Goal: Check status: Check status

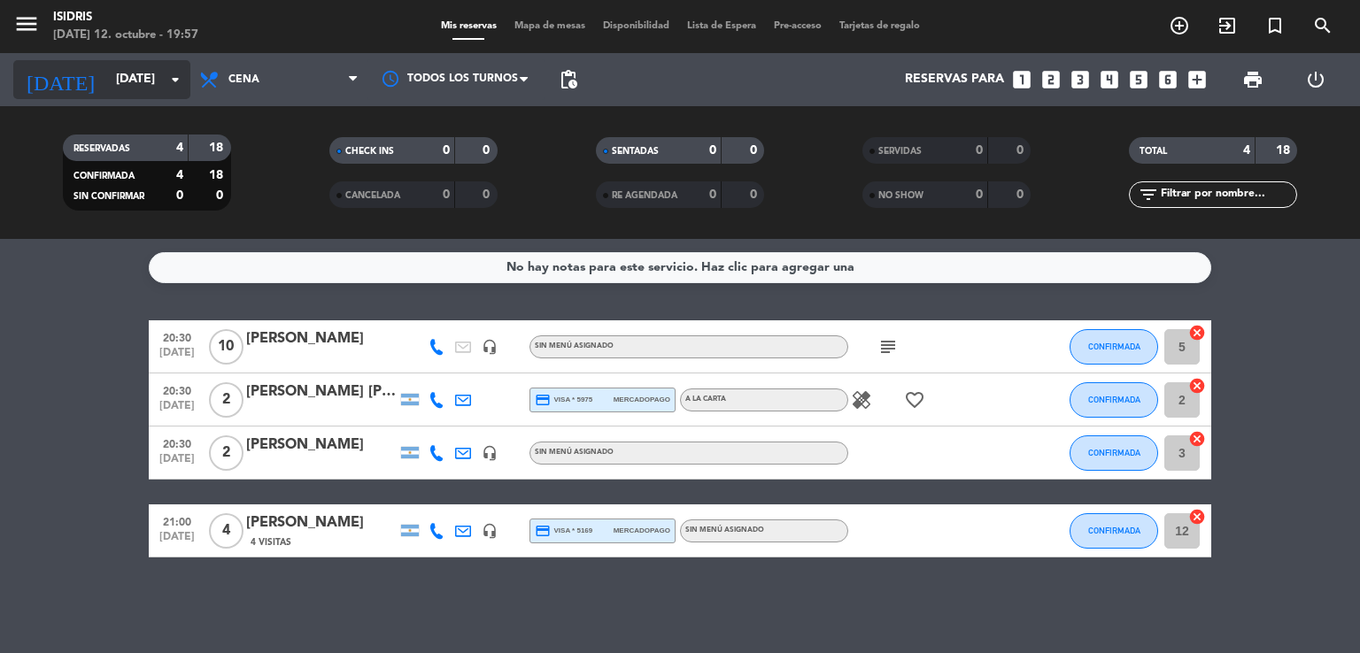
click at [181, 88] on icon "arrow_drop_down" at bounding box center [175, 79] width 21 height 21
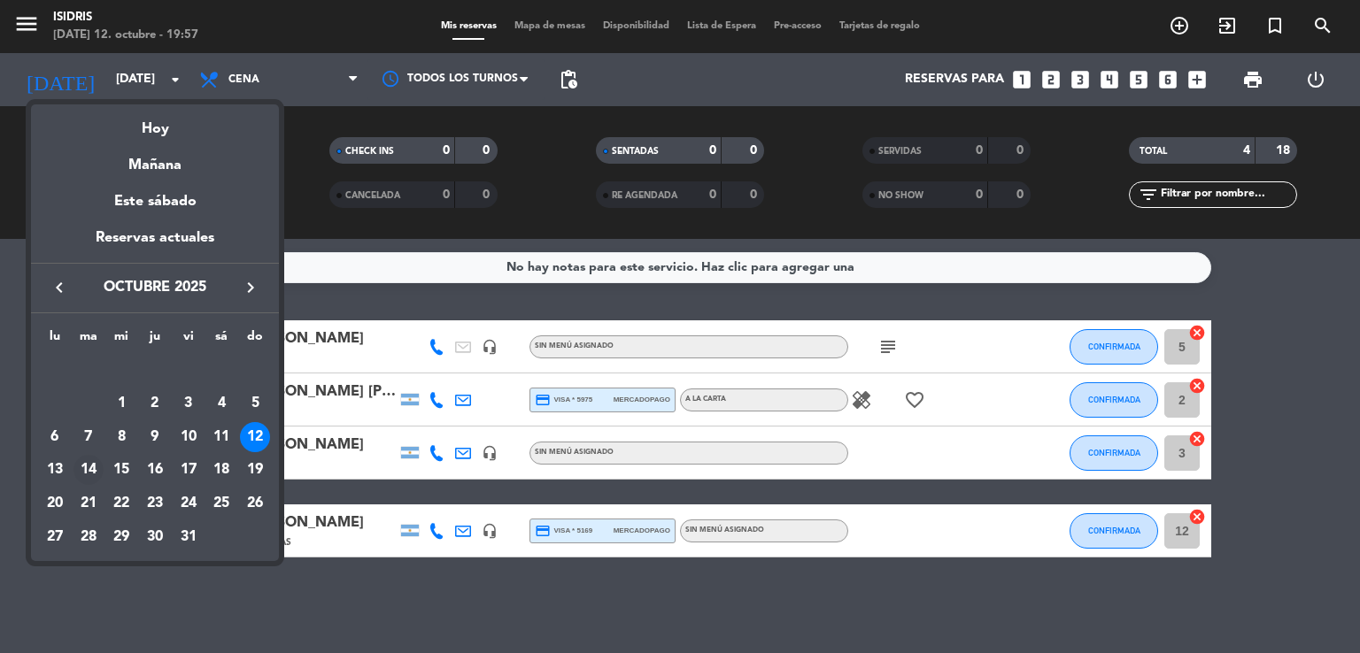
click at [89, 470] on div "14" at bounding box center [88, 470] width 30 height 30
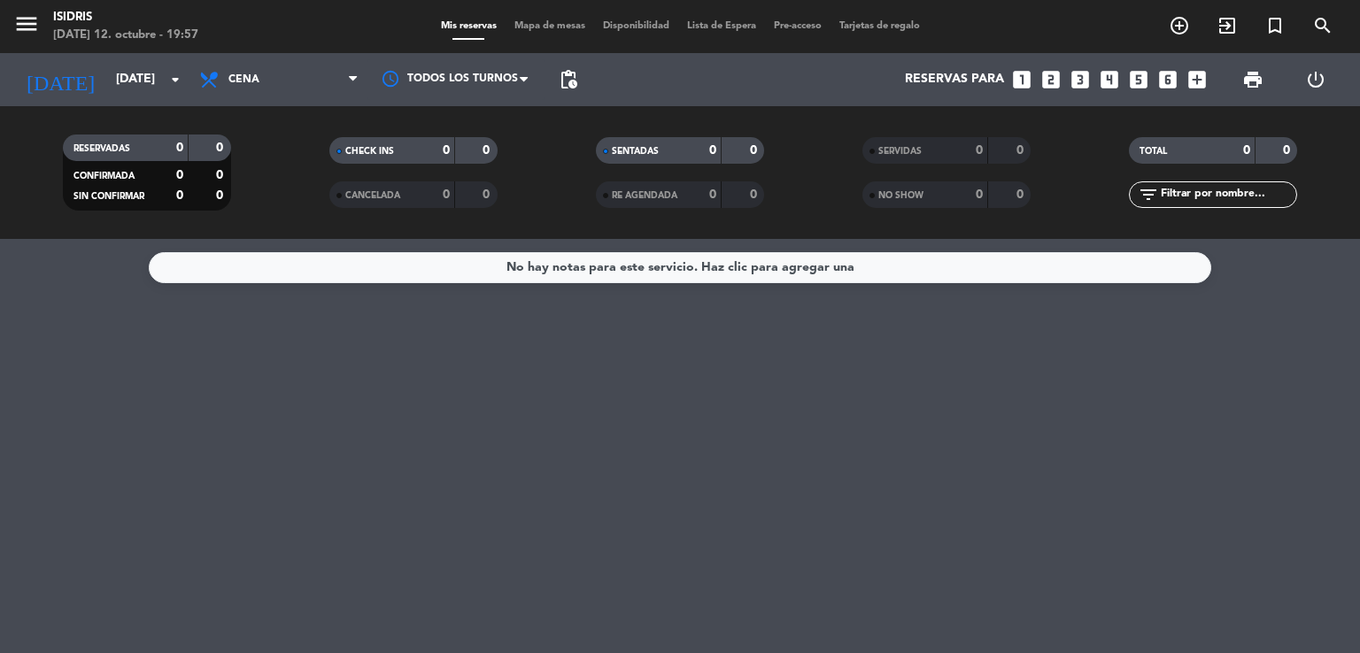
click at [243, 72] on span "Cena" at bounding box center [278, 79] width 177 height 39
click at [258, 195] on div "menu isidris [DATE] 12. octubre - 19:57 Mis reservas Mapa de mesas Disponibilid…" at bounding box center [680, 119] width 1360 height 239
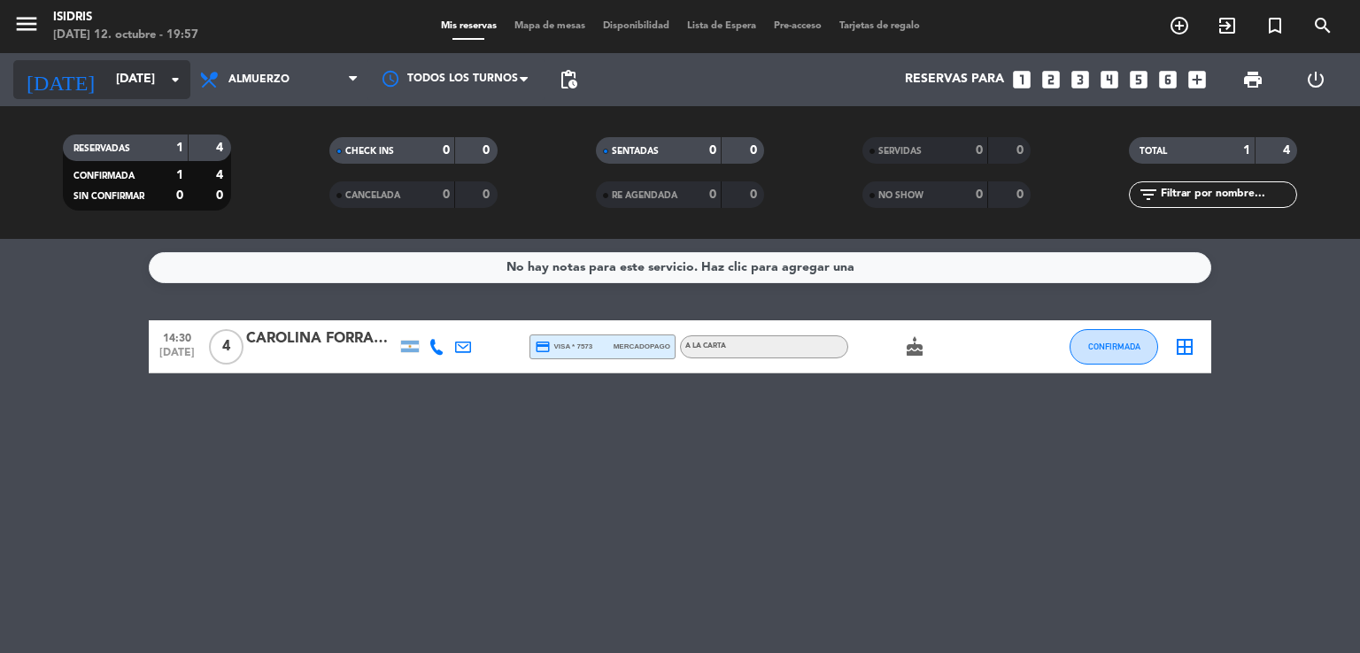
click at [161, 86] on input "[DATE]" at bounding box center [191, 80] width 168 height 32
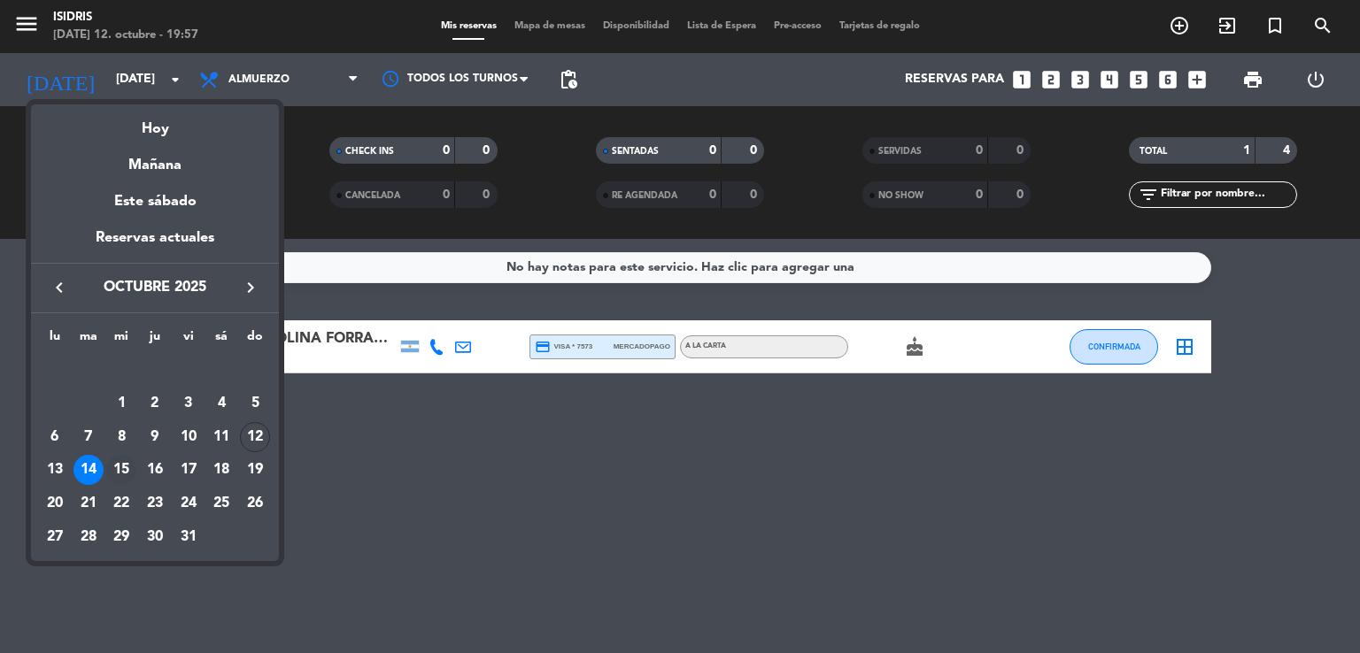
click at [122, 475] on div "15" at bounding box center [121, 470] width 30 height 30
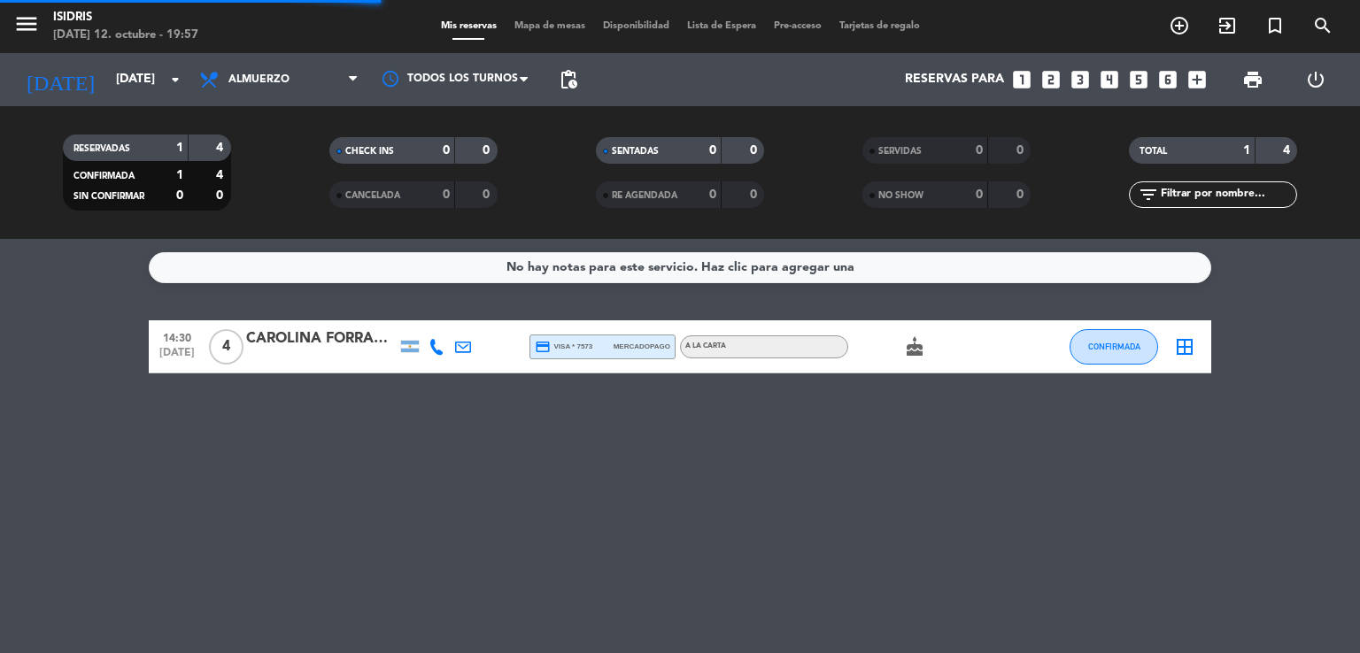
click at [251, 102] on div "Todos los servicios Brunch Almuerzo Cena Almuerzo Todos los servicios Brunch Al…" at bounding box center [278, 79] width 177 height 53
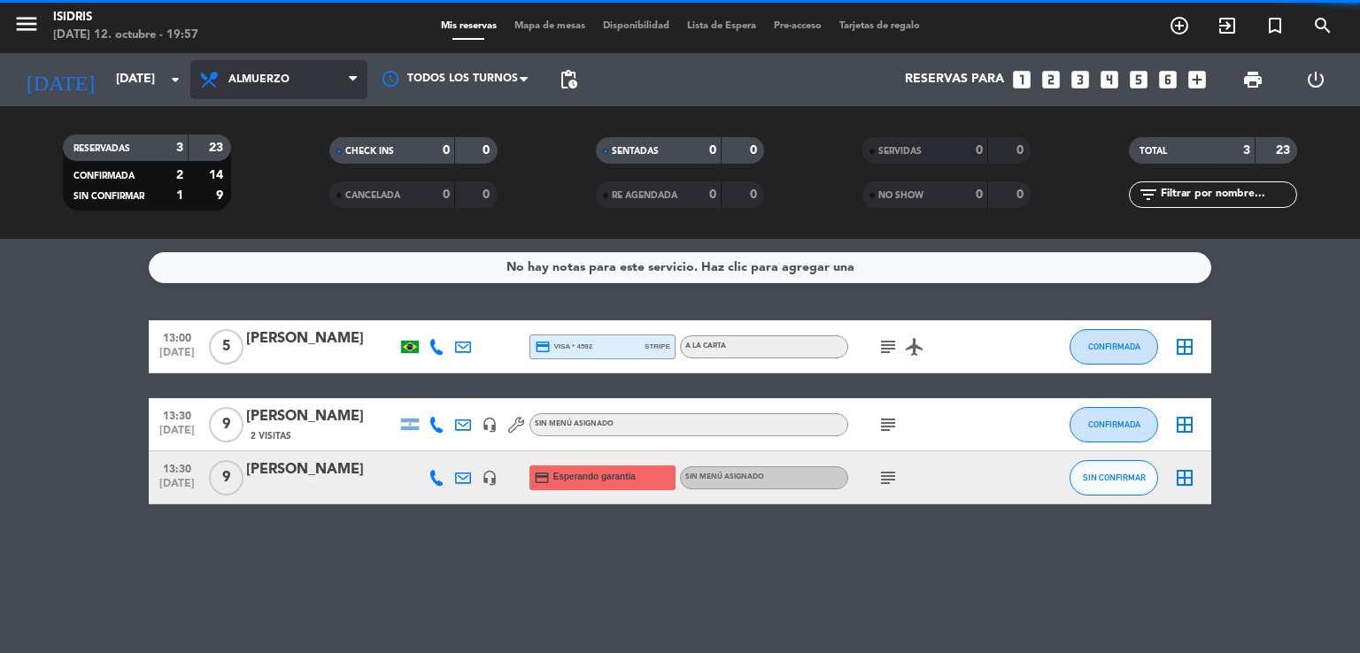
click at [258, 93] on span "Almuerzo" at bounding box center [278, 79] width 177 height 39
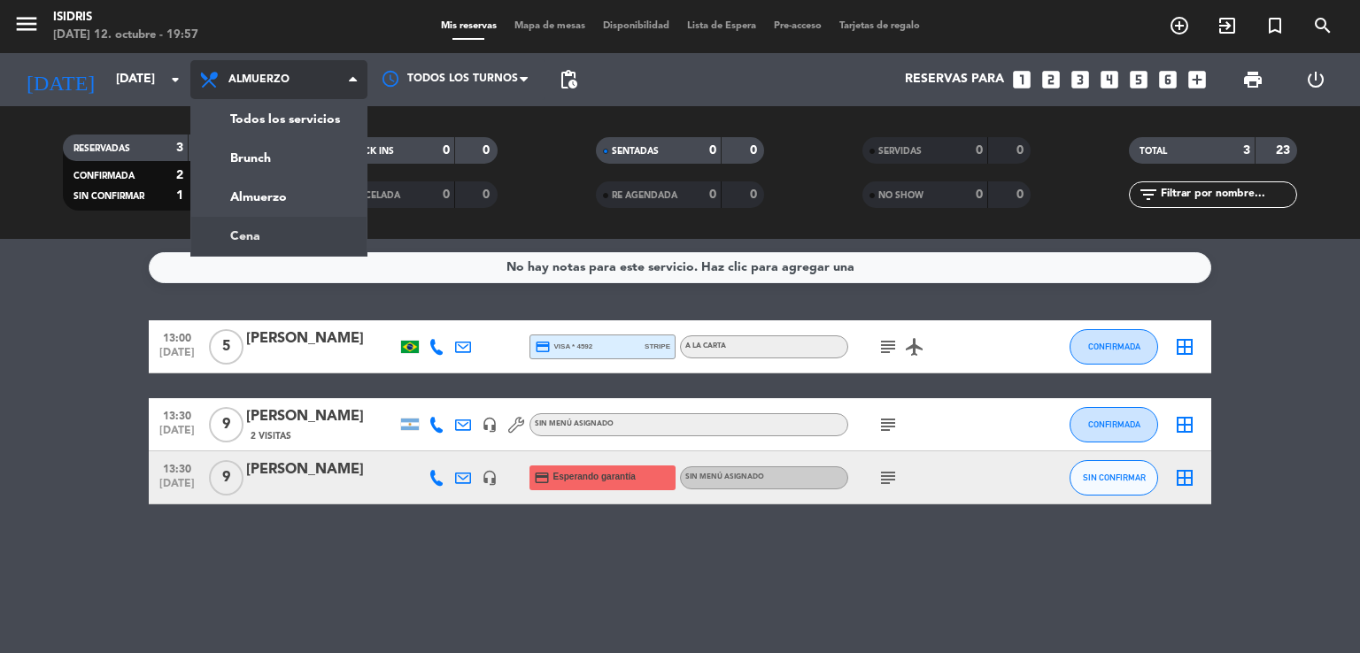
click at [263, 224] on div "menu isidris [DATE] 12. octubre - 19:57 Mis reservas Mapa de mesas Disponibilid…" at bounding box center [680, 119] width 1360 height 239
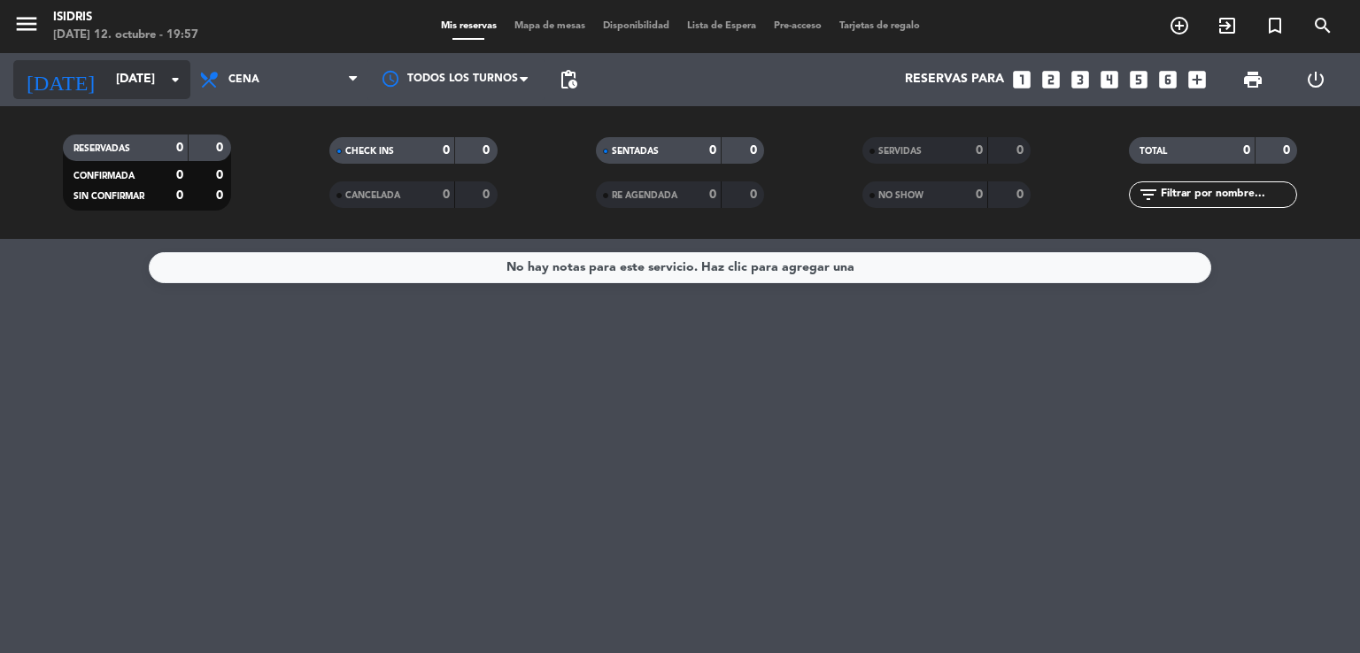
click at [142, 93] on input "[DATE]" at bounding box center [191, 80] width 168 height 32
click at [145, 79] on input "[DATE]" at bounding box center [191, 80] width 168 height 32
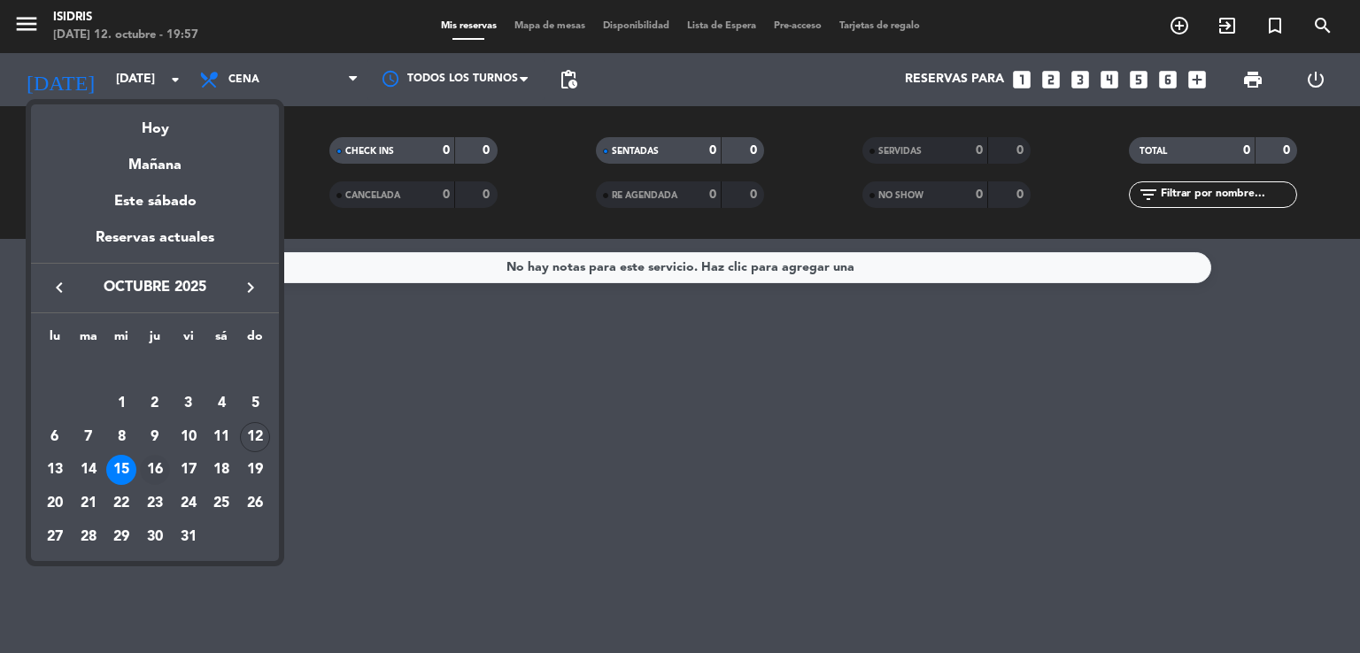
click at [153, 475] on div "16" at bounding box center [155, 470] width 30 height 30
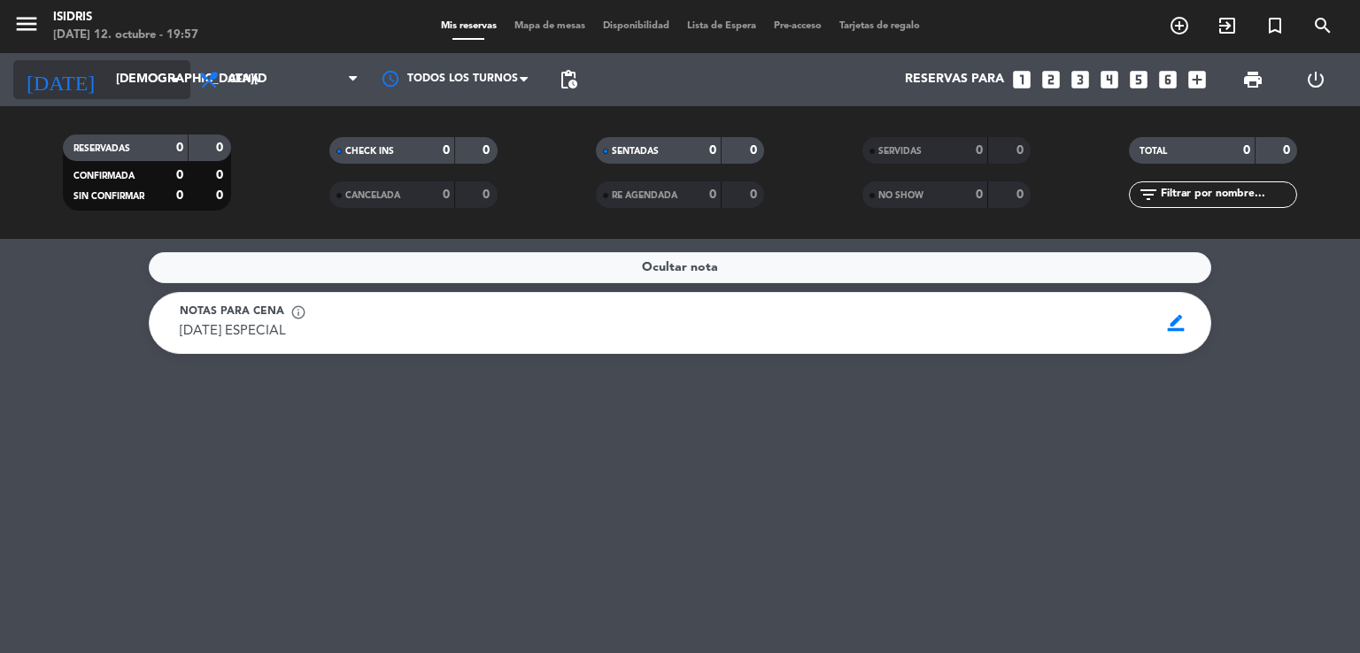
click at [136, 89] on input "[DEMOGRAPHIC_DATA][DATE]" at bounding box center [191, 80] width 168 height 32
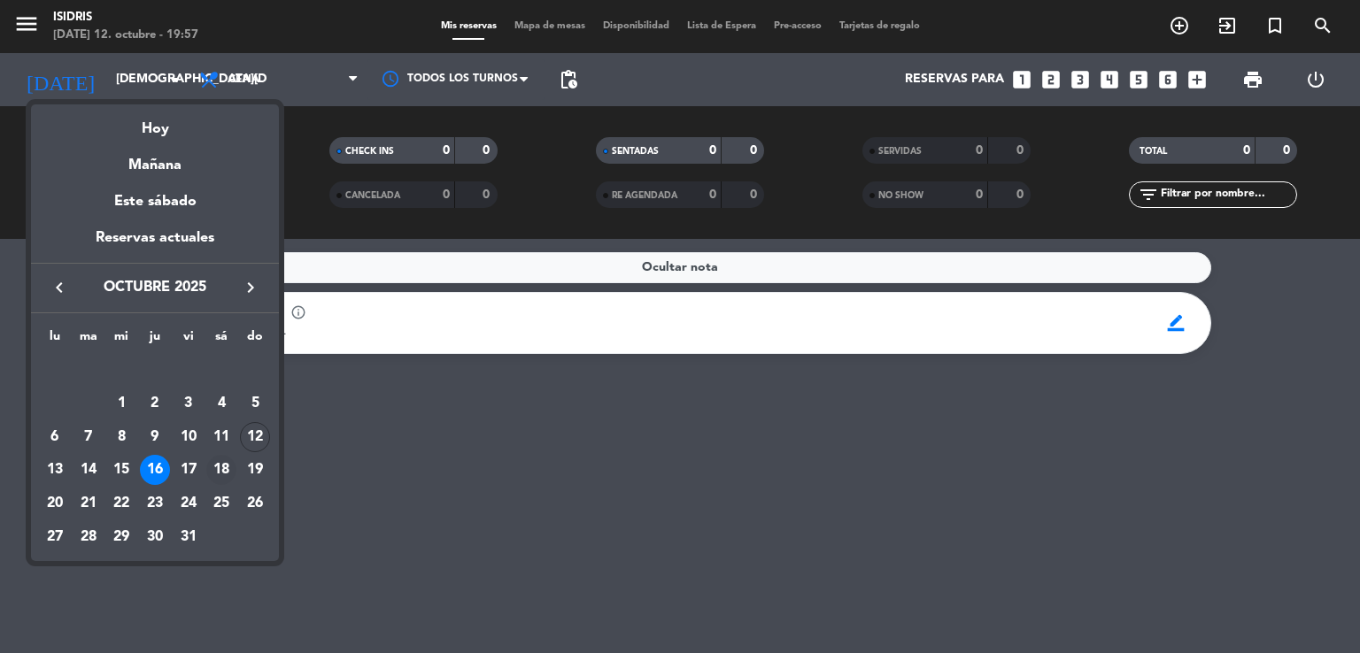
click at [226, 477] on div "18" at bounding box center [221, 470] width 30 height 30
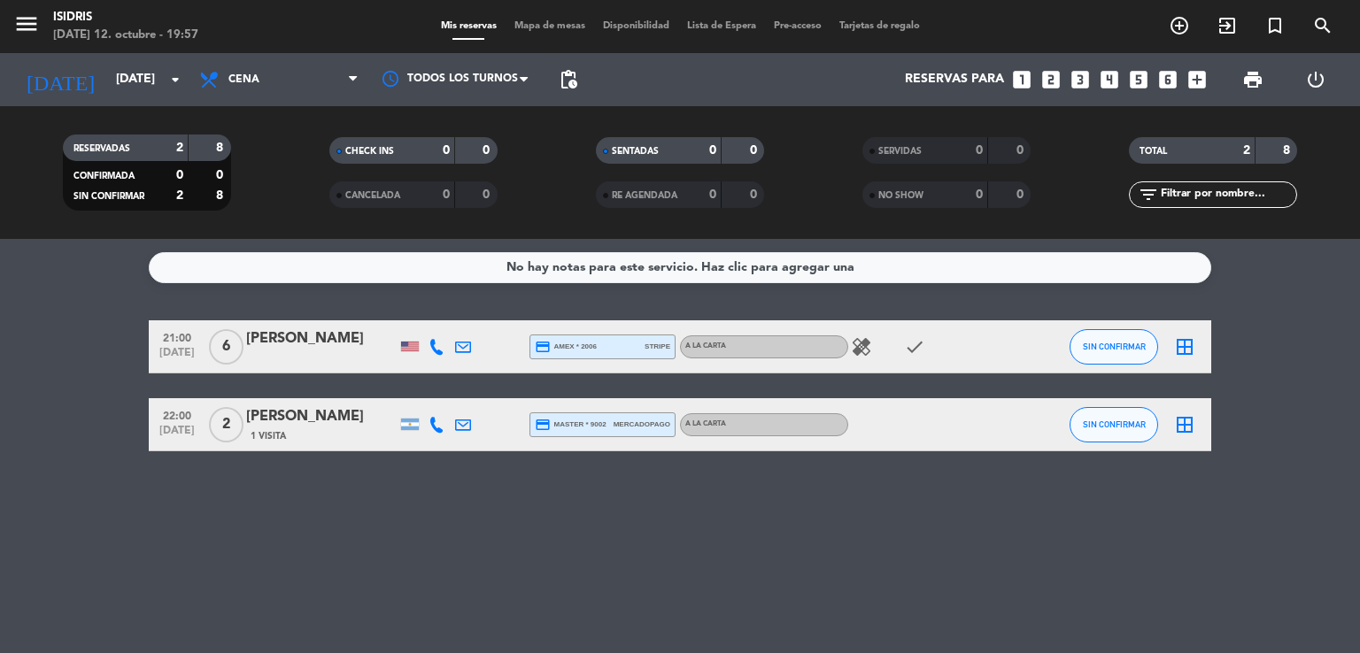
click at [407, 343] on div at bounding box center [410, 347] width 18 height 10
click at [862, 342] on icon "healing" at bounding box center [861, 346] width 21 height 21
click at [916, 349] on icon "check" at bounding box center [914, 346] width 21 height 21
click at [139, 79] on input "[DATE]" at bounding box center [191, 80] width 168 height 32
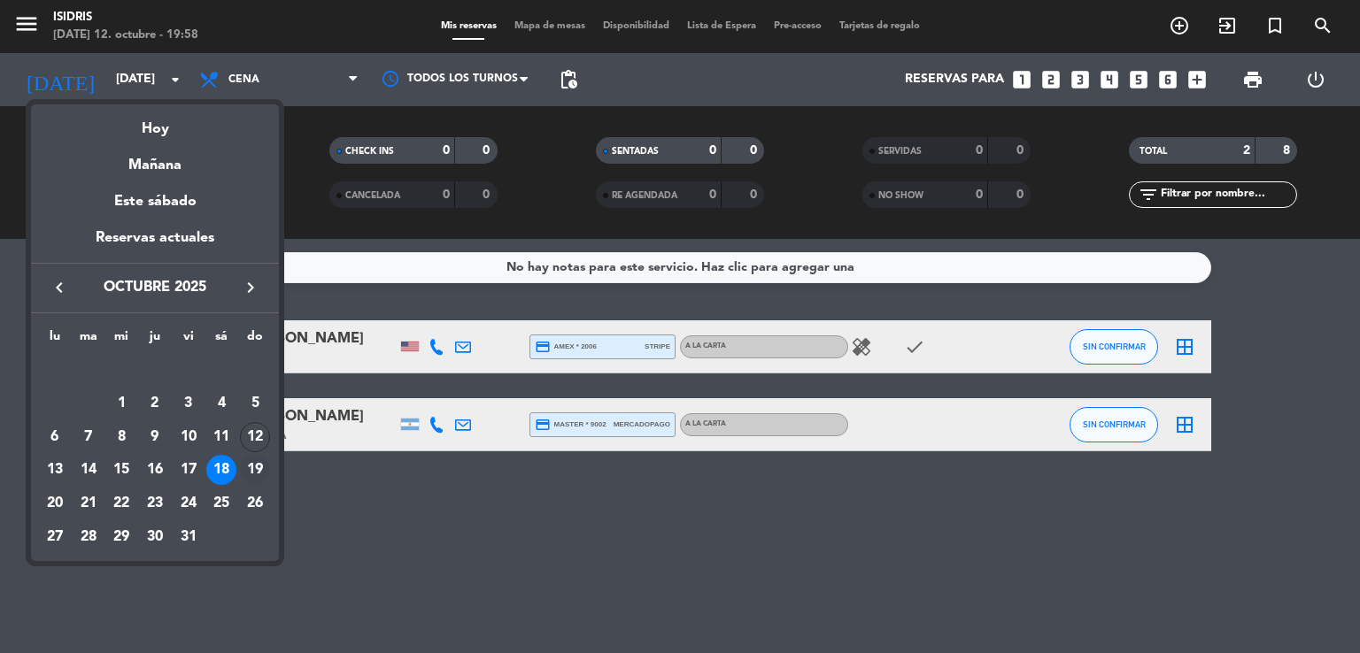
click at [251, 469] on div "19" at bounding box center [255, 470] width 30 height 30
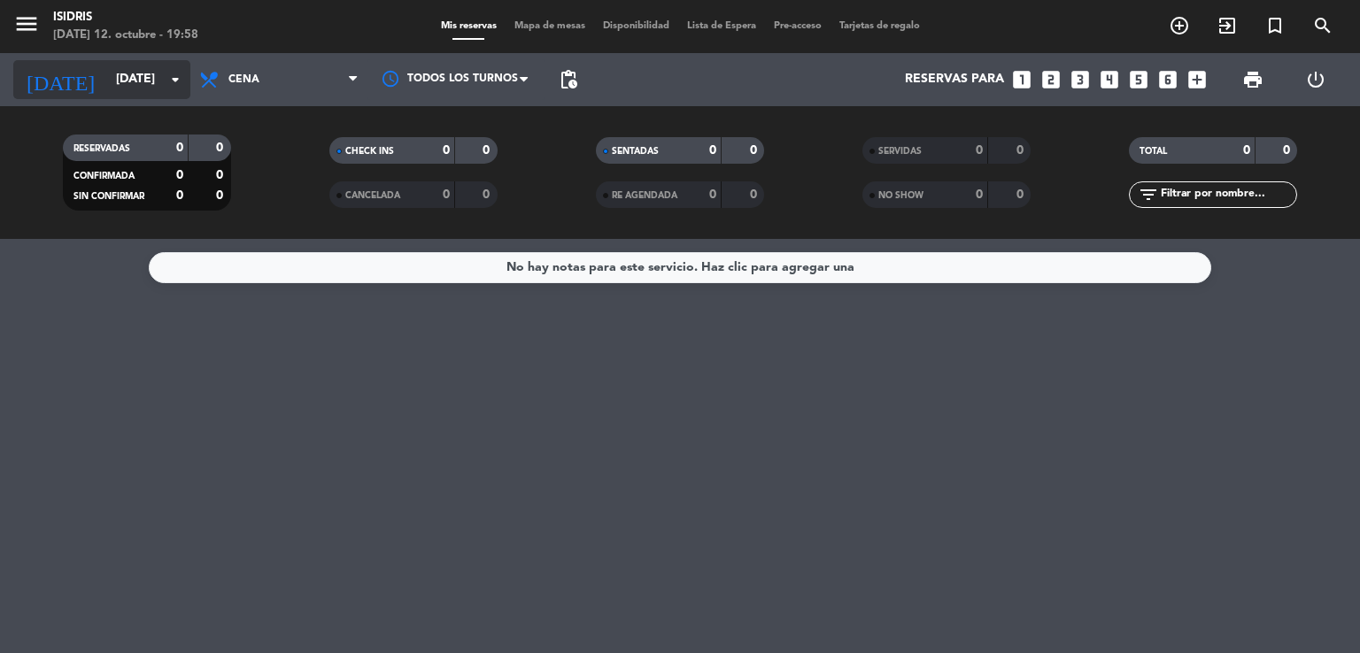
click at [107, 75] on input "[DATE]" at bounding box center [191, 80] width 168 height 32
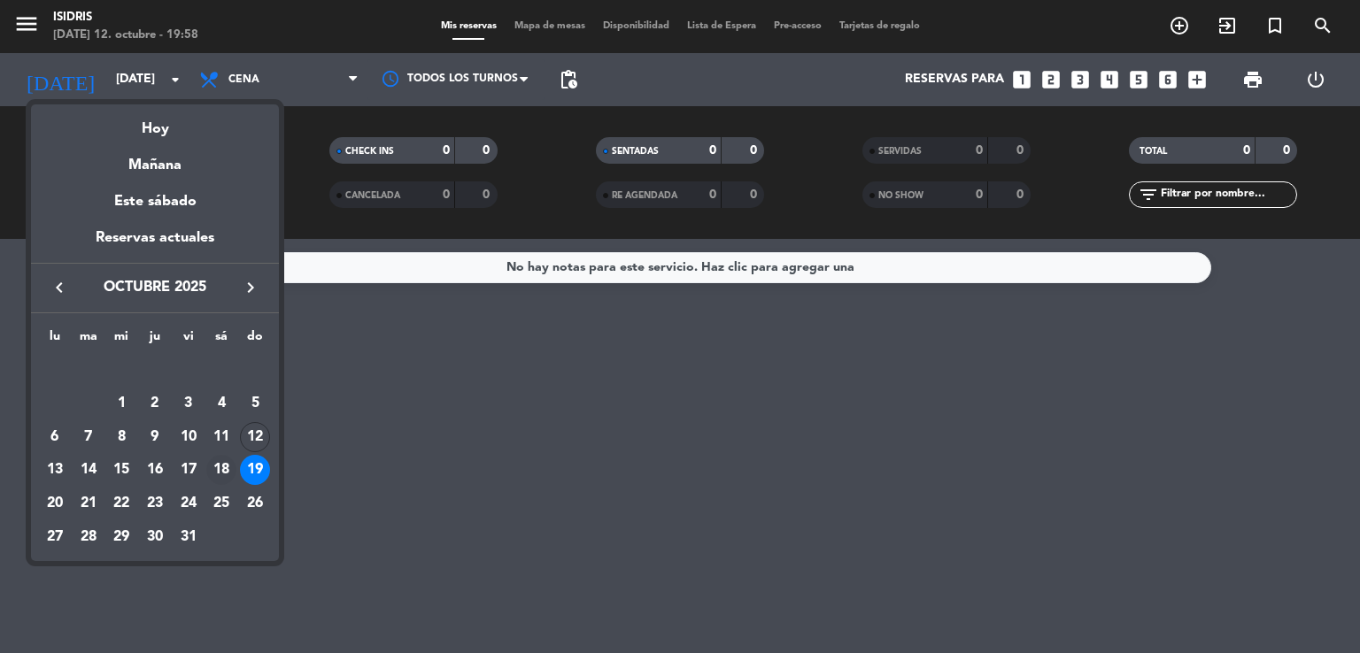
click at [218, 470] on div "18" at bounding box center [221, 470] width 30 height 30
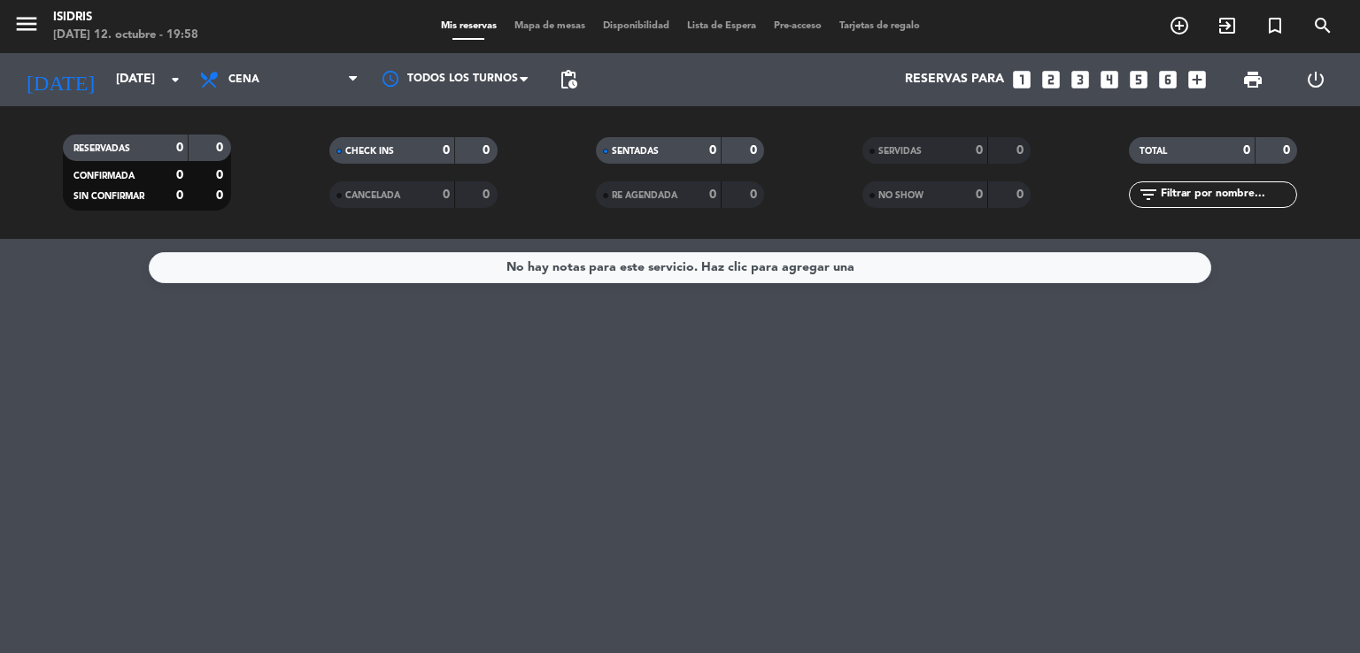
type input "[DATE]"
